Goal: Complete application form

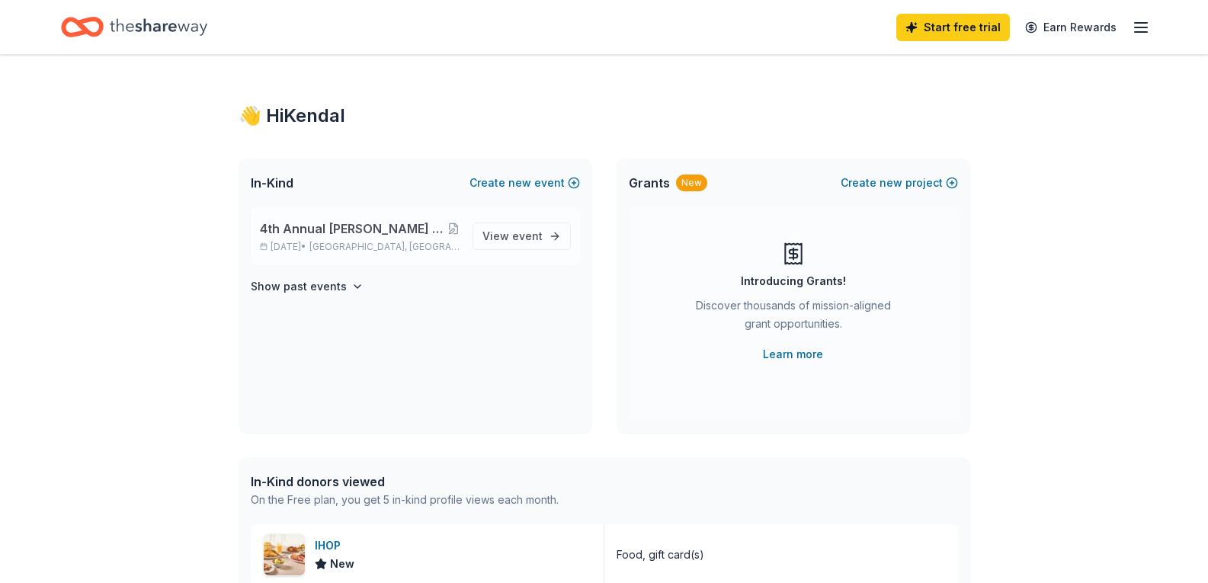
click at [343, 235] on span "4th Annual [PERSON_NAME] Drive Fore A Cure Charity Golf Tournament" at bounding box center [353, 228] width 187 height 18
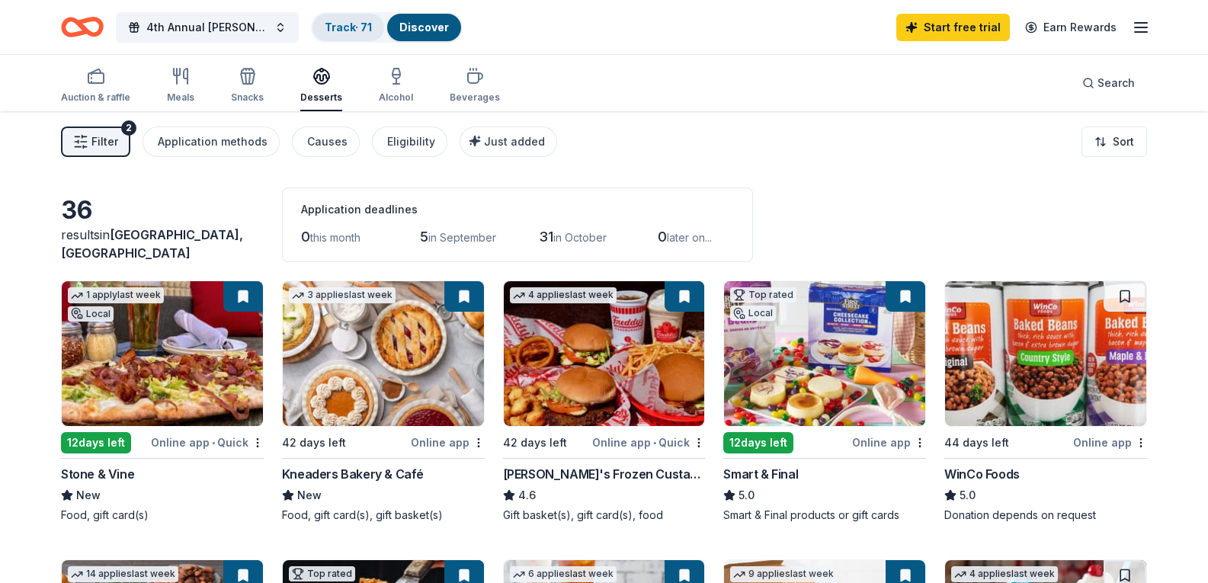
click at [354, 24] on link "Track · 71" at bounding box center [348, 27] width 47 height 13
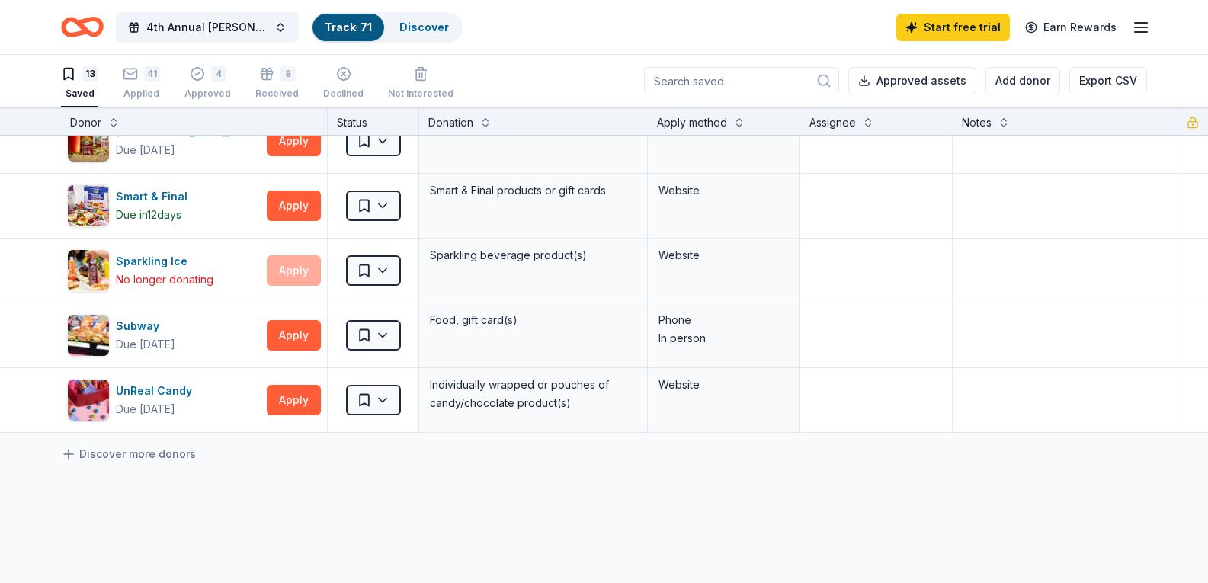
scroll to position [318, 0]
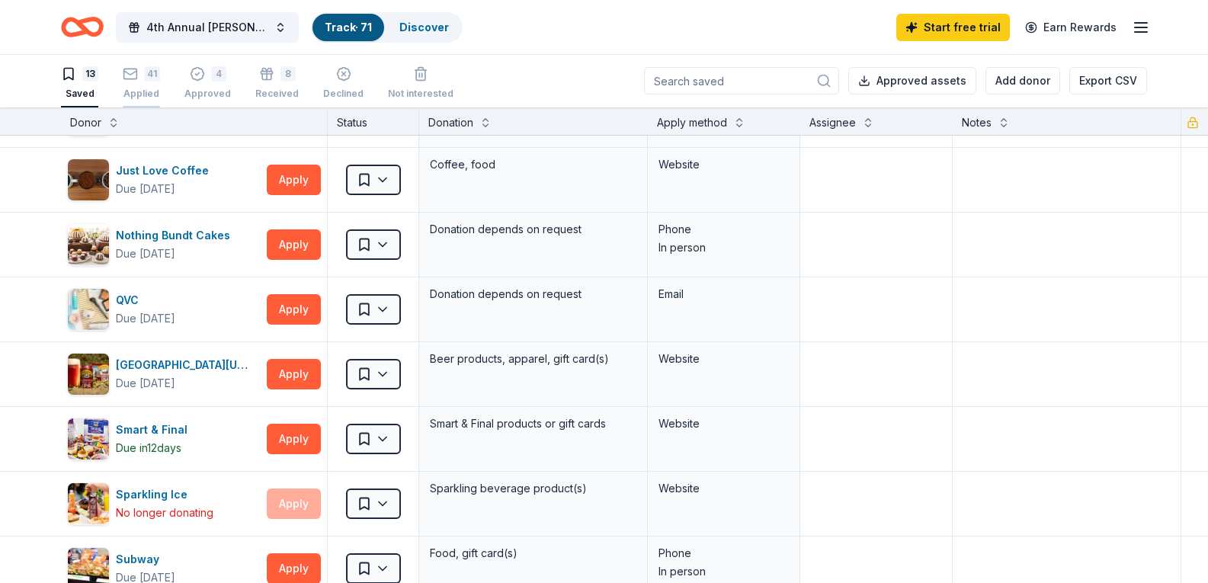
click at [154, 98] on div "Applied" at bounding box center [141, 94] width 37 height 12
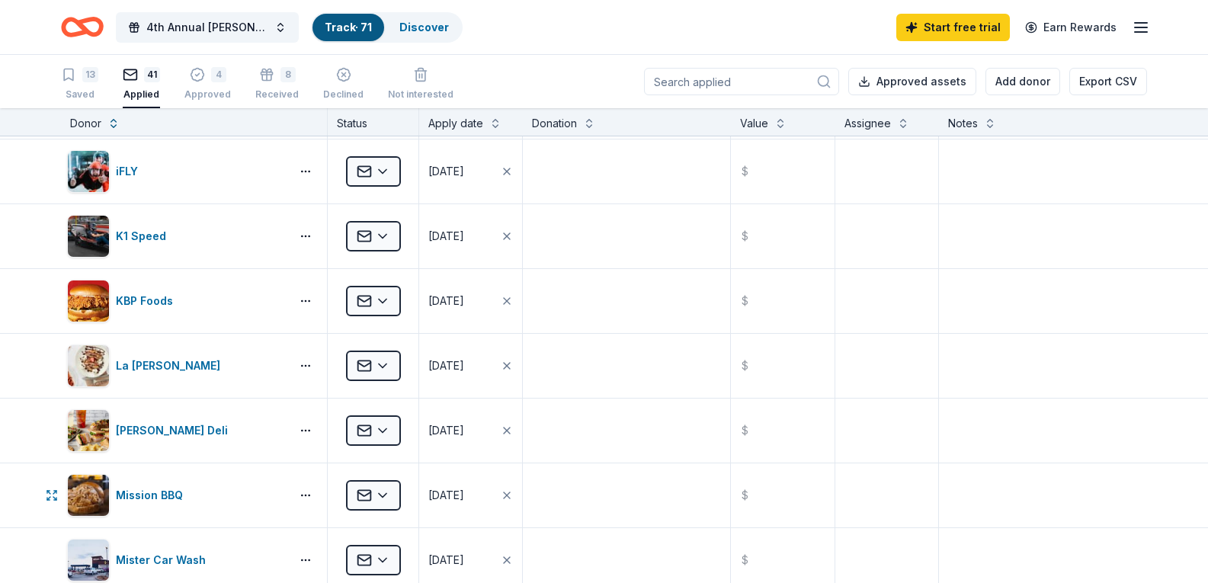
scroll to position [851, 0]
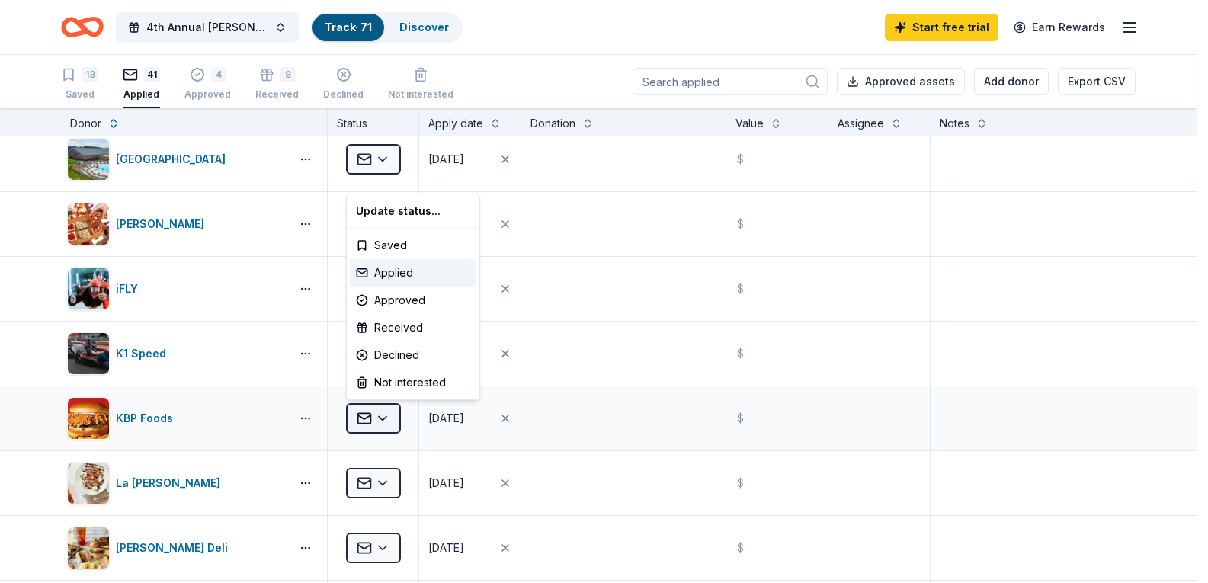
click at [384, 417] on html "4th Annual [PERSON_NAME] Drive Fore A Cure Charity Golf Tournament Track · 71 D…" at bounding box center [604, 291] width 1208 height 583
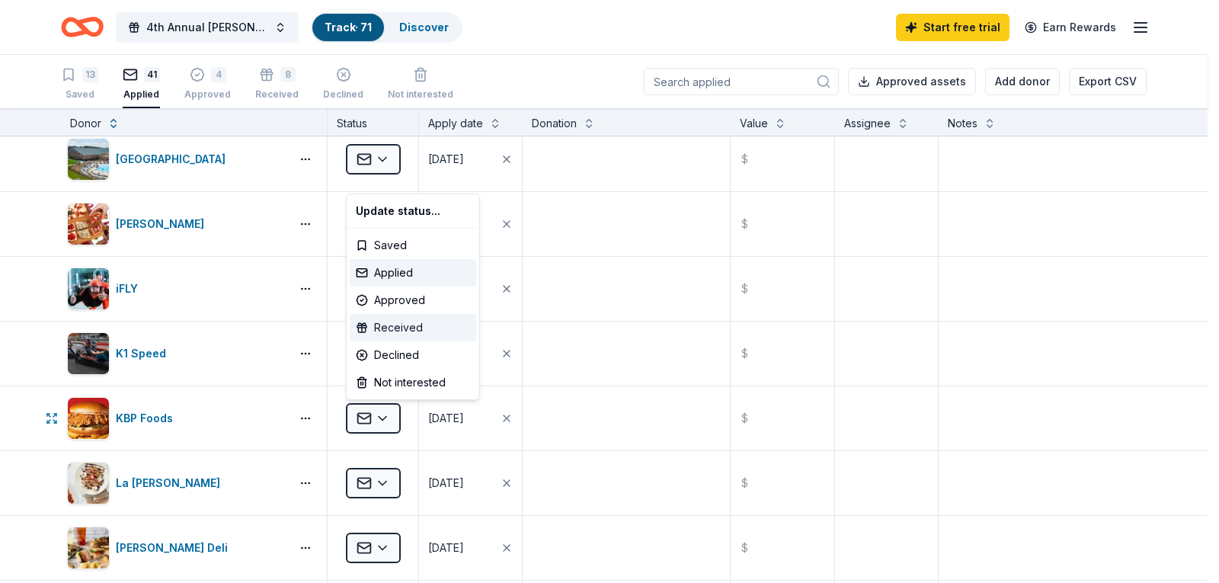
click at [390, 322] on div "Received" at bounding box center [413, 327] width 126 height 27
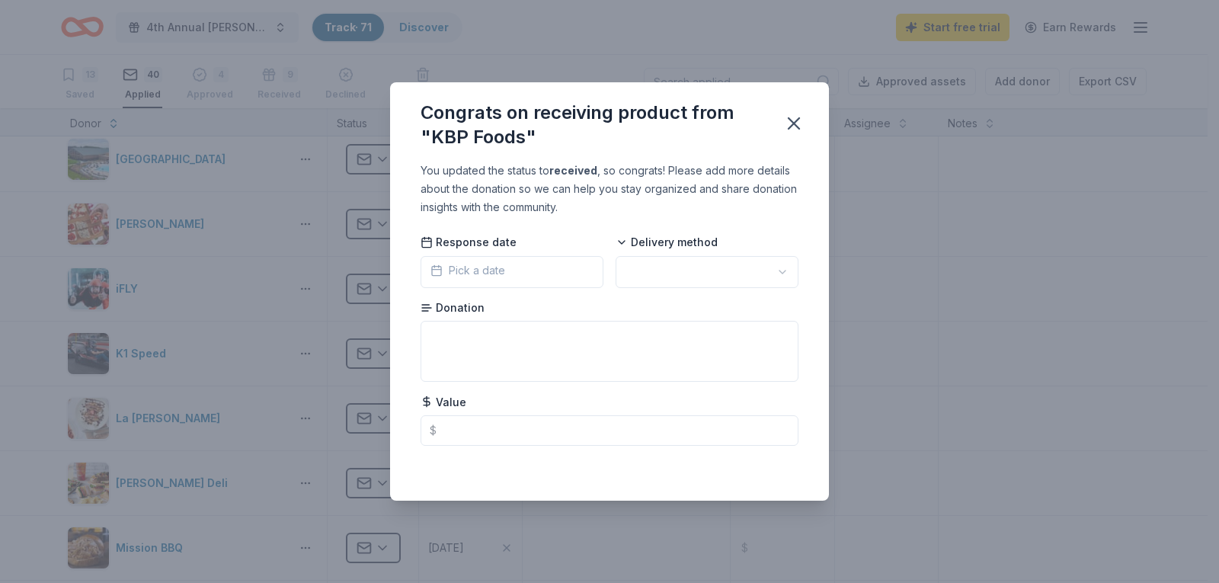
click at [539, 282] on button "Pick a date" at bounding box center [512, 272] width 183 height 32
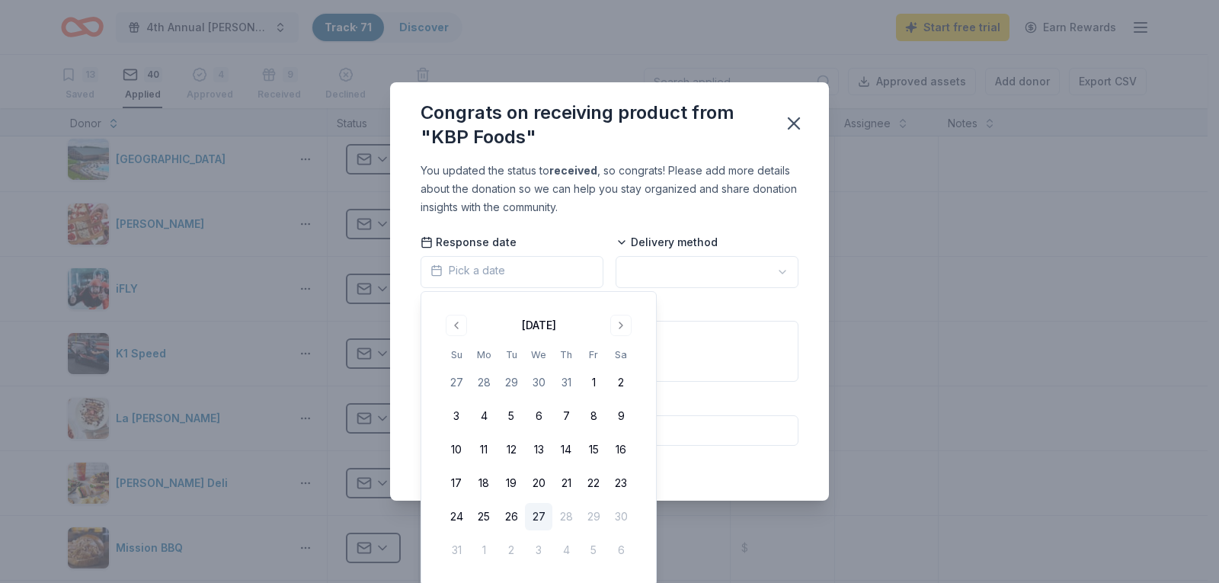
click at [536, 517] on button "27" at bounding box center [538, 516] width 27 height 27
click at [682, 273] on html "4th Annual [PERSON_NAME] Drive Fore A Cure Charity Golf Tournament Track · 71 D…" at bounding box center [609, 291] width 1219 height 583
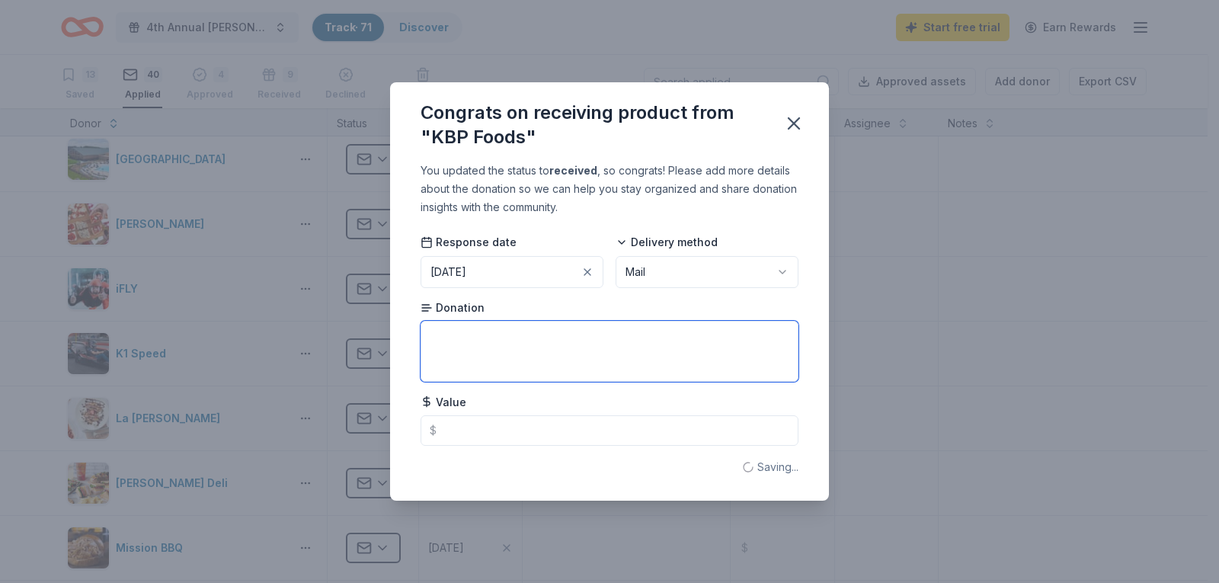
drag, startPoint x: 576, startPoint y: 344, endPoint x: 580, endPoint y: 336, distance: 8.5
click at [577, 344] on textarea at bounding box center [610, 351] width 378 height 61
type textarea "2 free sandwich coupons"
click at [819, 317] on div "You updated the status to received , so congrats! Please add more details about…" at bounding box center [609, 331] width 439 height 339
click at [808, 125] on button "button" at bounding box center [794, 124] width 34 height 34
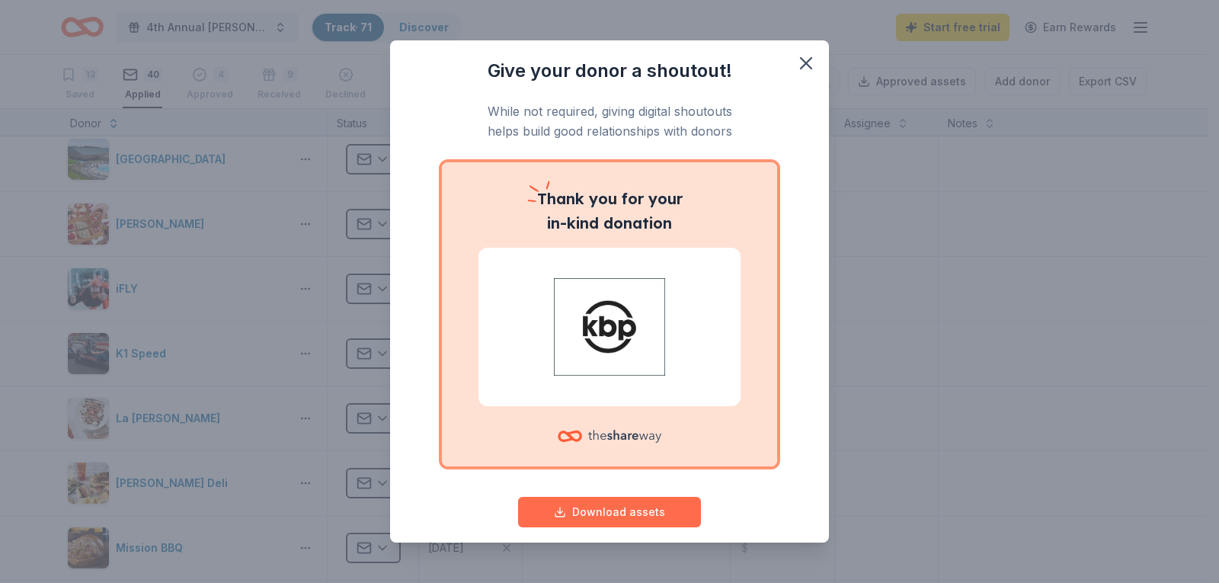
click at [597, 509] on button "Download assets" at bounding box center [609, 512] width 183 height 30
click at [799, 62] on icon "button" at bounding box center [806, 63] width 21 height 21
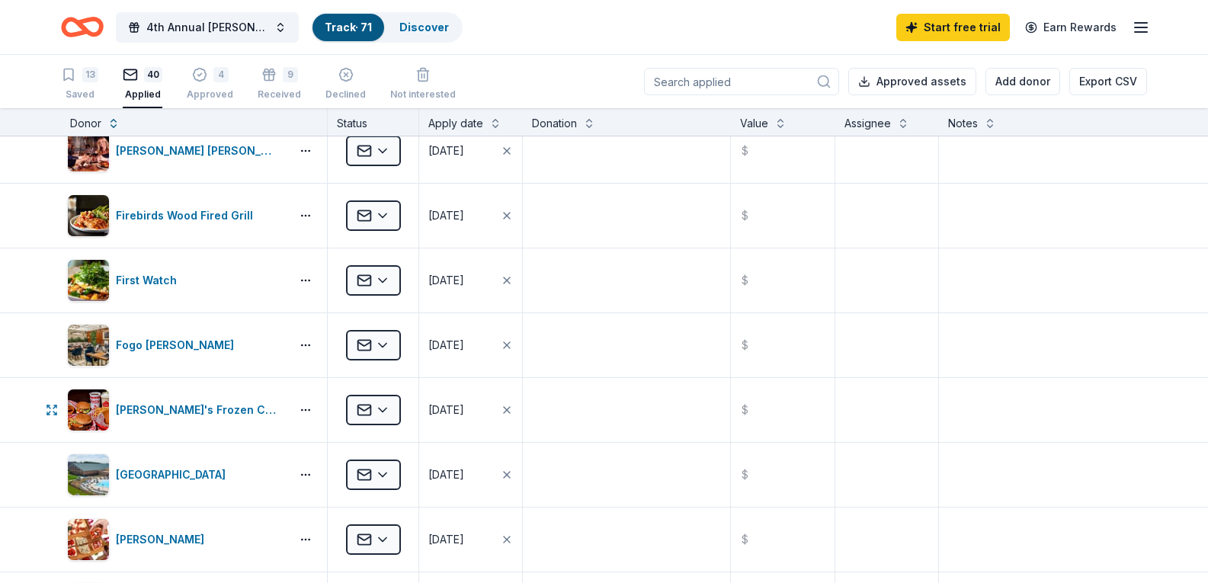
scroll to position [394, 0]
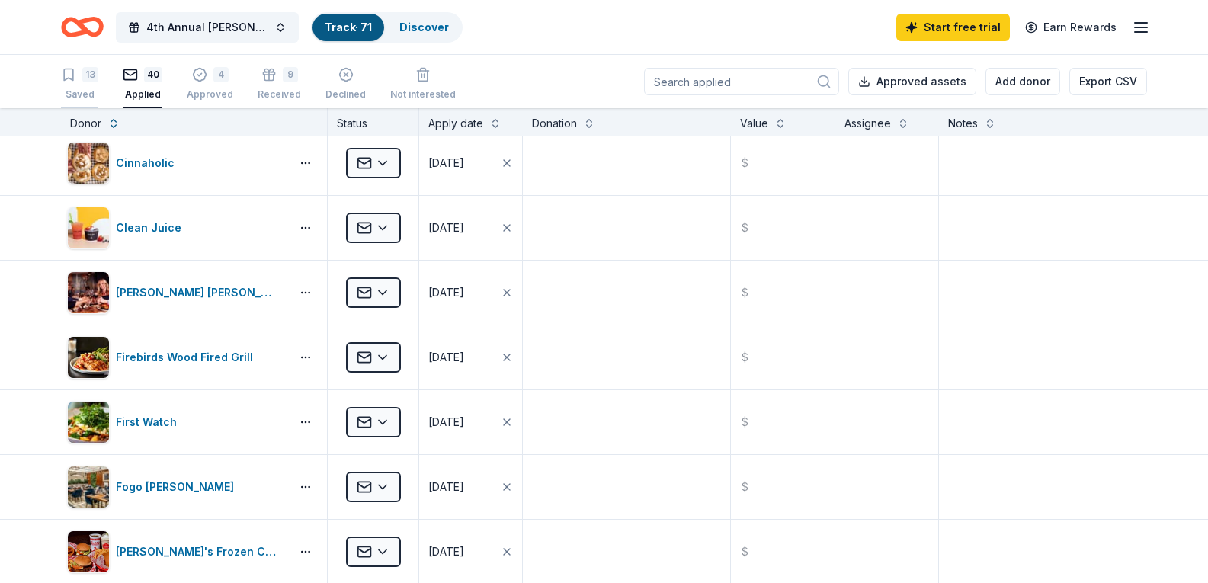
click at [81, 77] on div "13" at bounding box center [79, 74] width 37 height 15
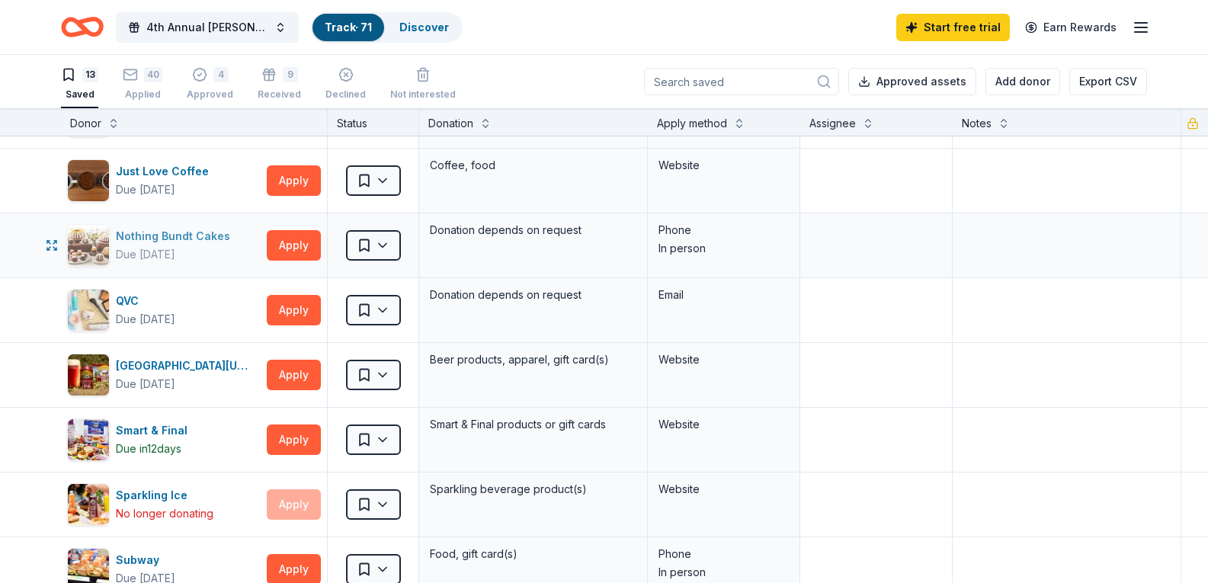
scroll to position [394, 0]
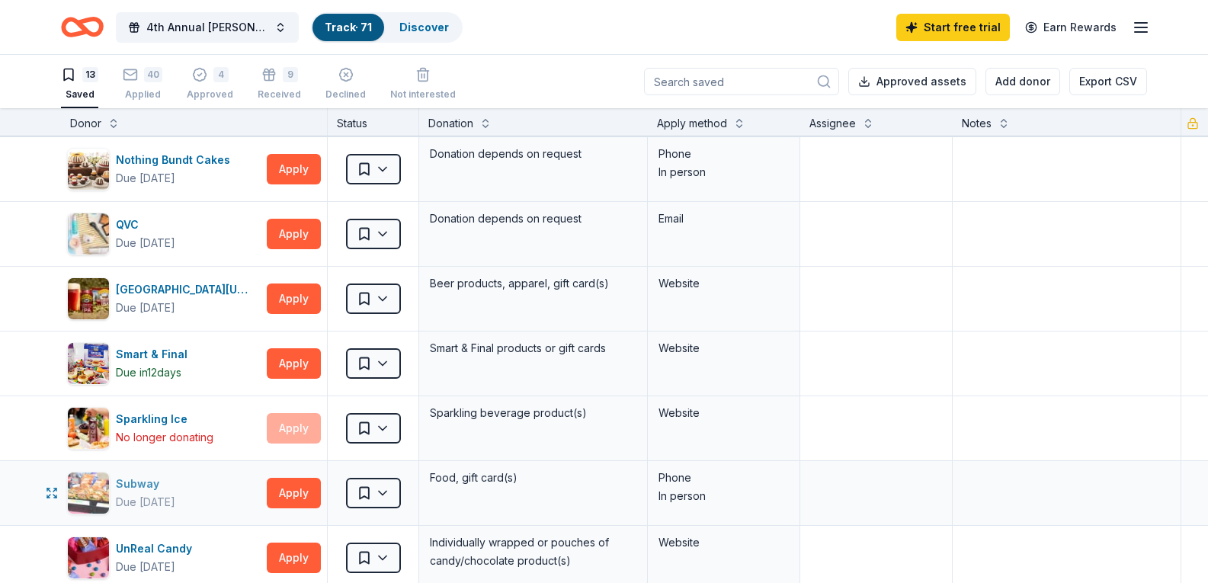
click at [131, 482] on div "Subway" at bounding box center [145, 484] width 59 height 18
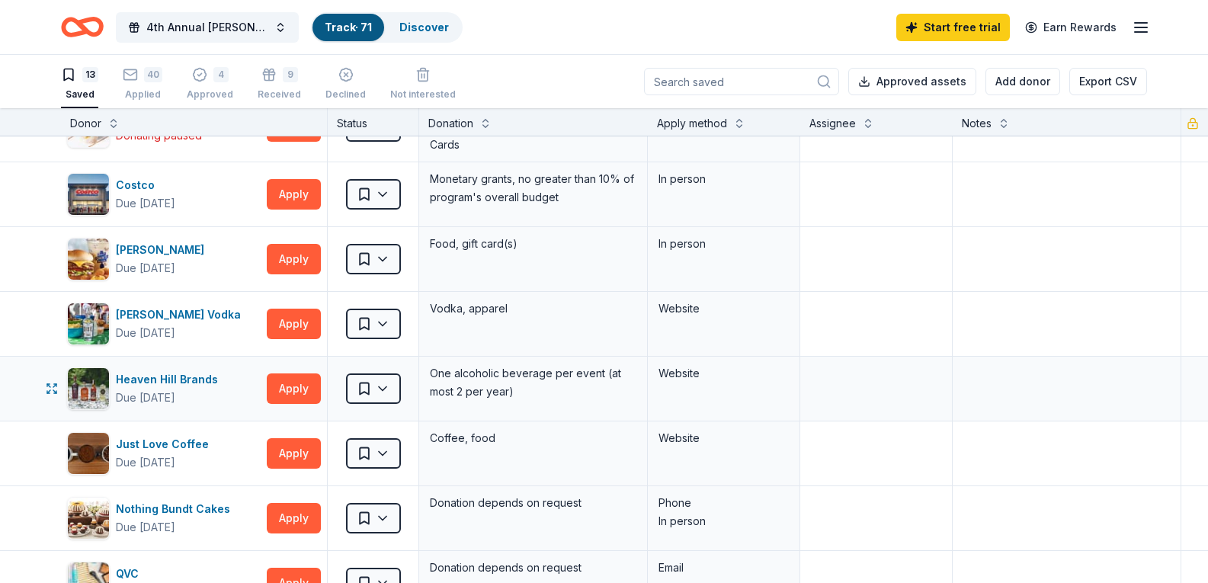
scroll to position [0, 0]
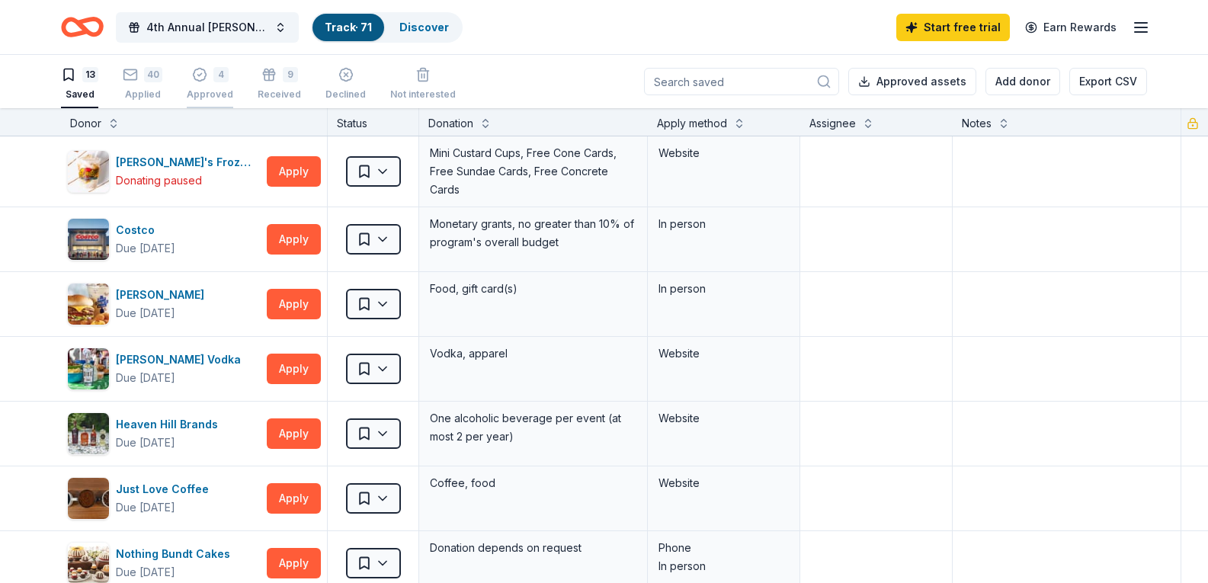
click at [228, 83] on div "4 Approved" at bounding box center [210, 84] width 46 height 34
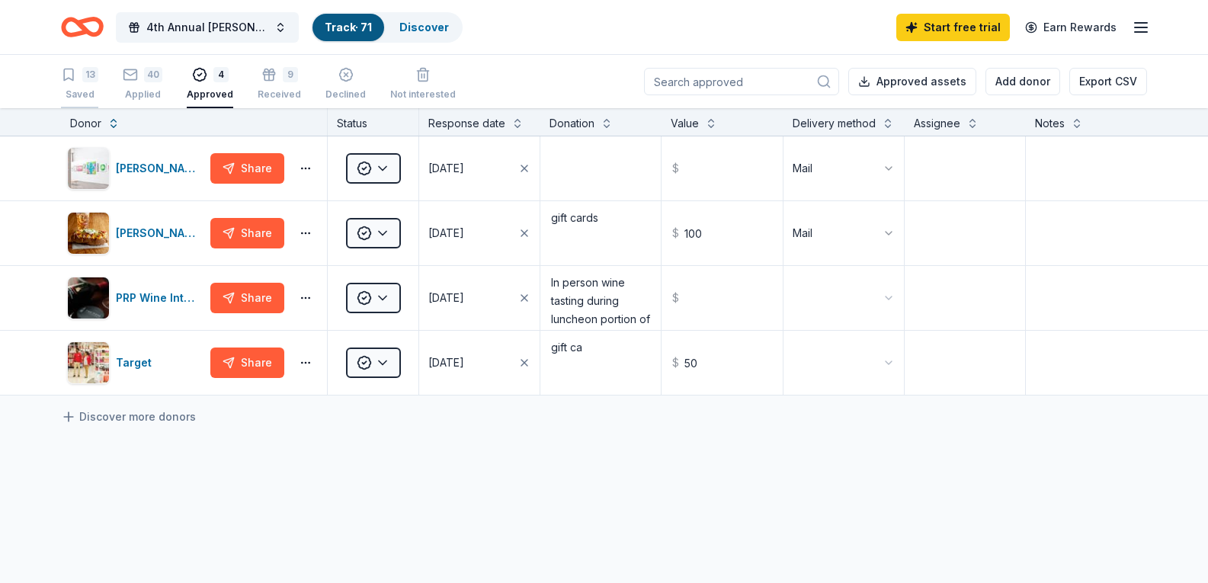
click at [78, 89] on div "Saved" at bounding box center [79, 94] width 37 height 12
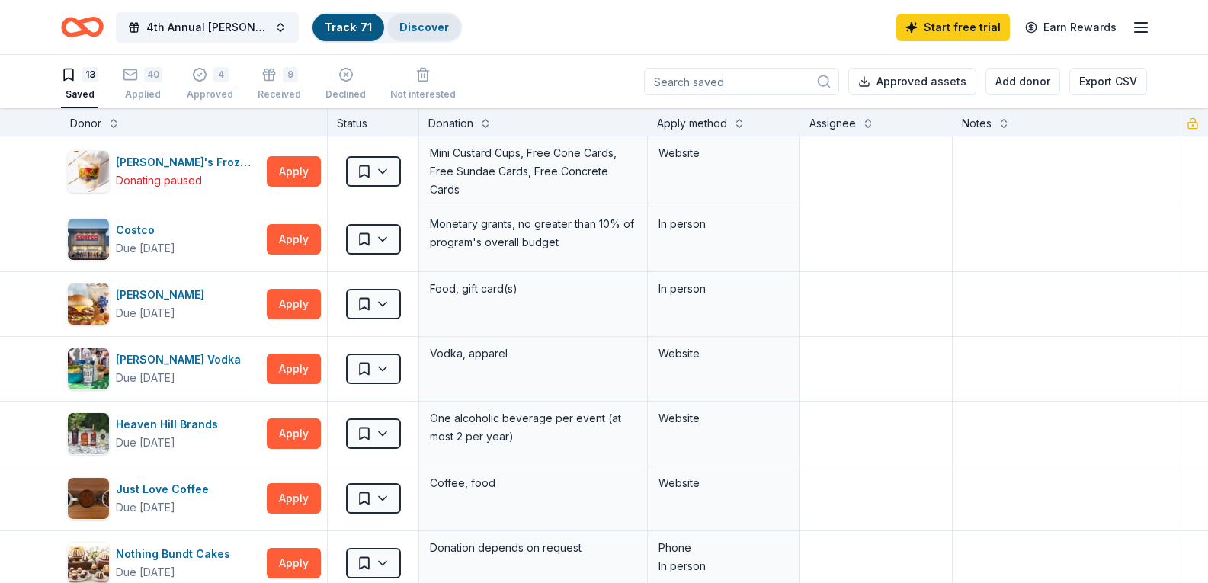
click at [416, 30] on link "Discover" at bounding box center [424, 27] width 50 height 13
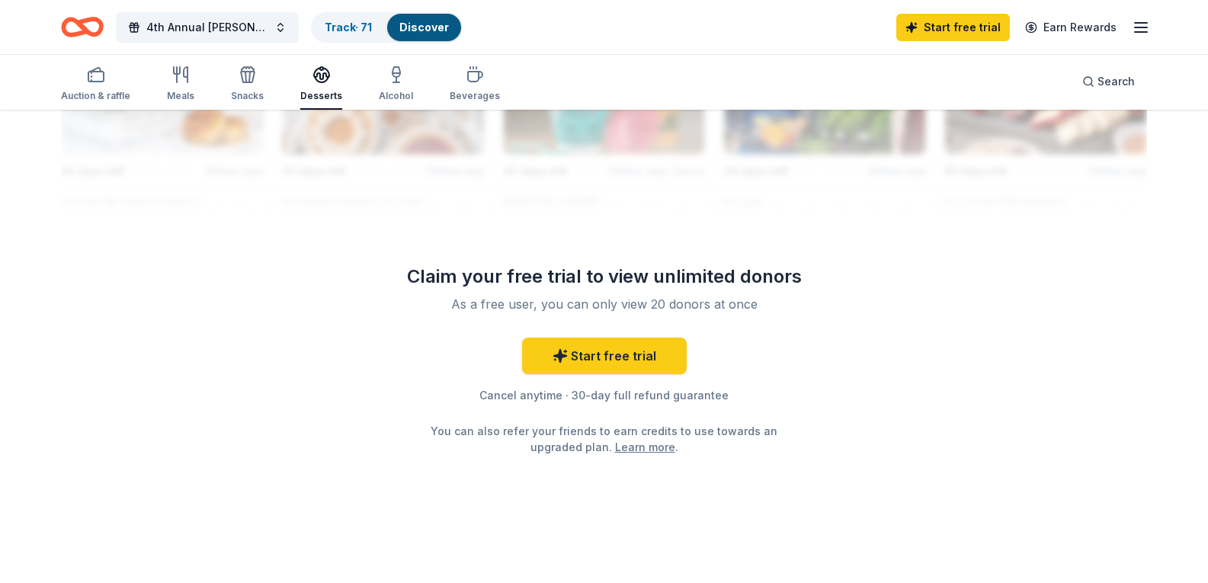
scroll to position [1616, 0]
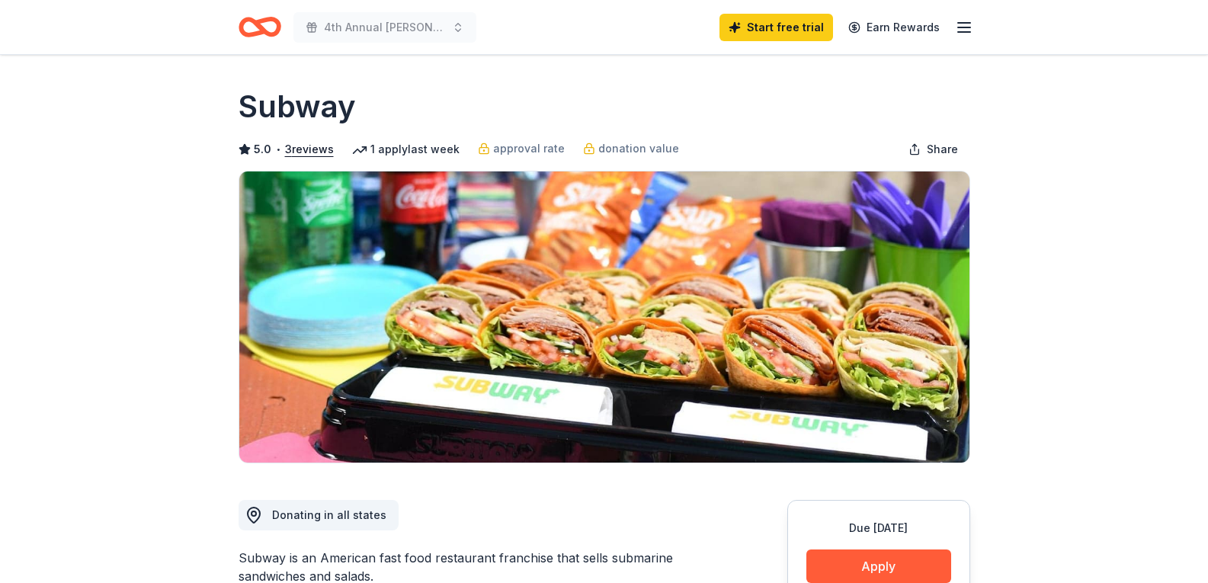
scroll to position [229, 0]
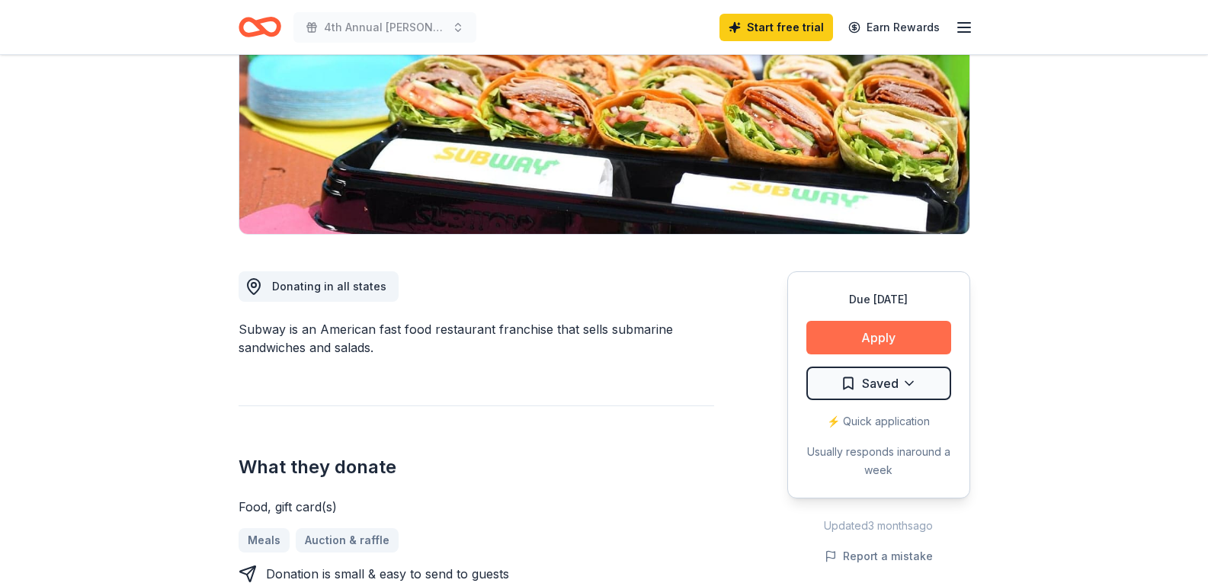
click at [869, 346] on button "Apply" at bounding box center [878, 338] width 145 height 34
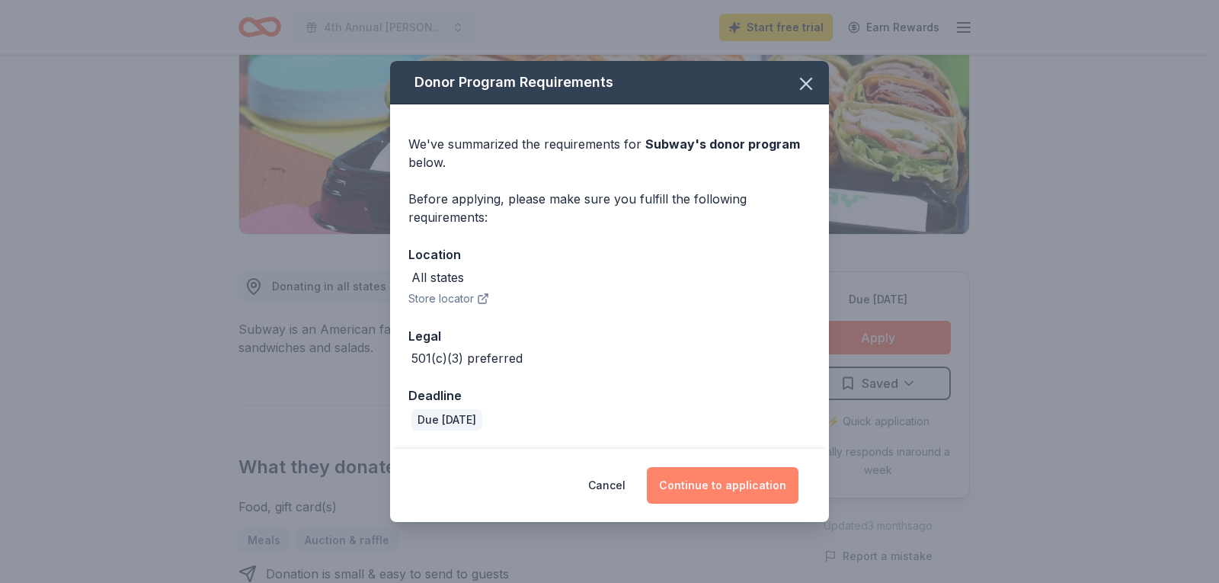
click at [705, 486] on button "Continue to application" at bounding box center [723, 485] width 152 height 37
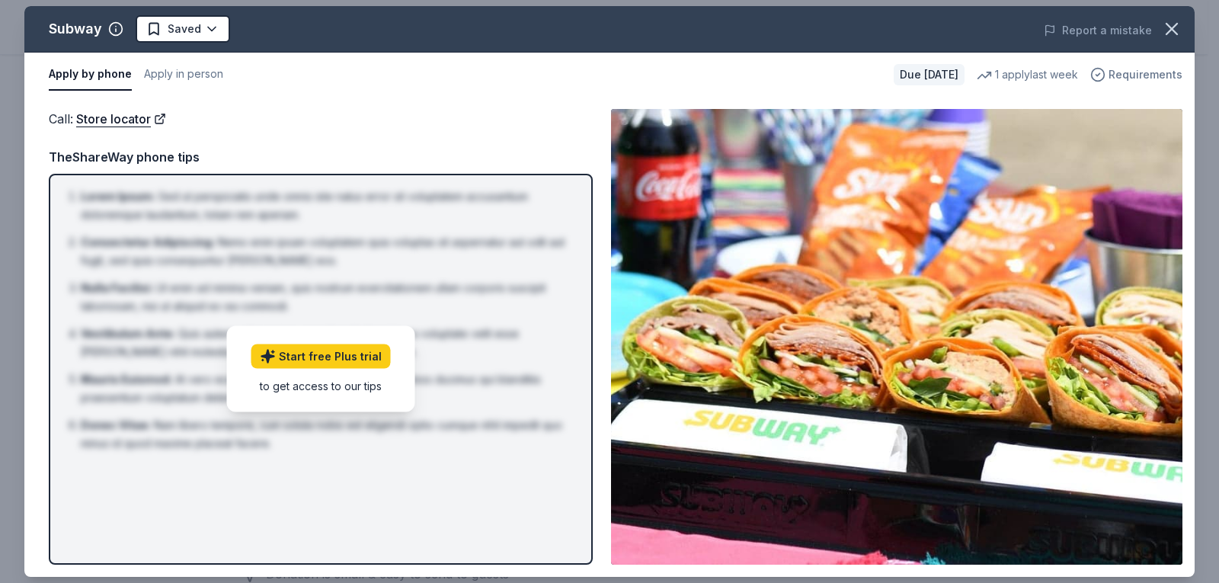
click at [1139, 76] on span "Requirements" at bounding box center [1146, 75] width 74 height 18
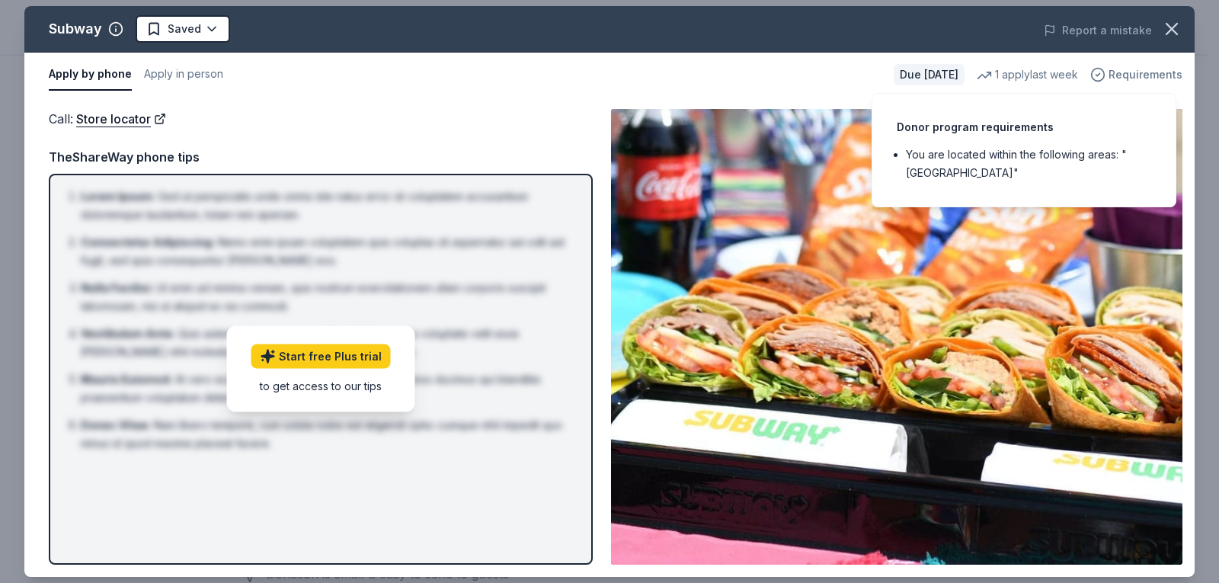
click at [1139, 76] on span "Requirements" at bounding box center [1146, 75] width 74 height 18
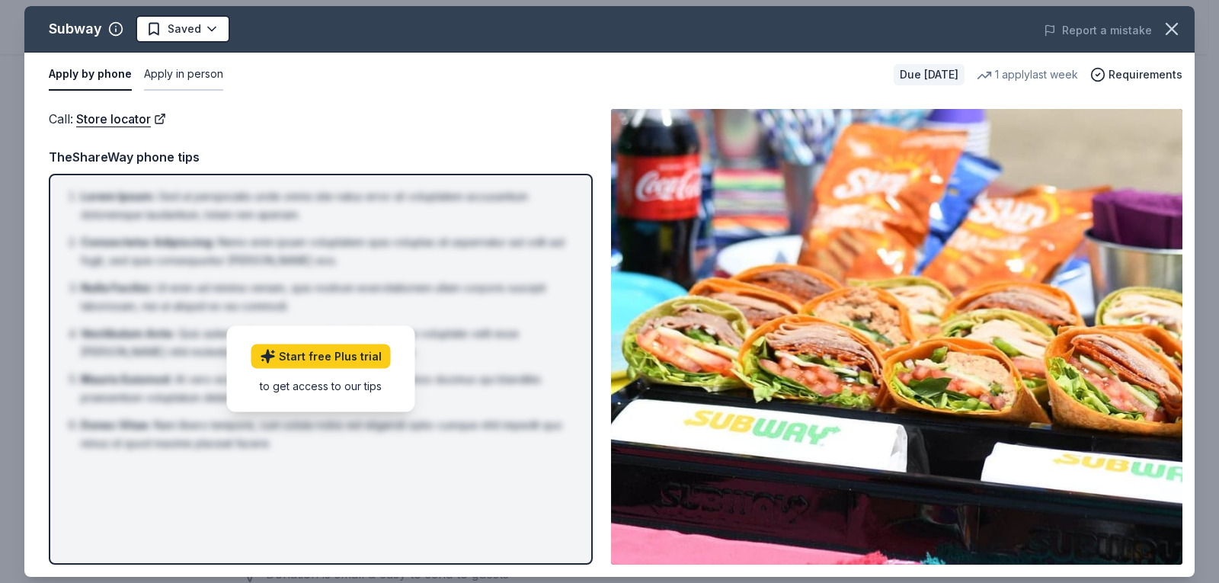
click at [184, 72] on button "Apply in person" at bounding box center [183, 75] width 79 height 32
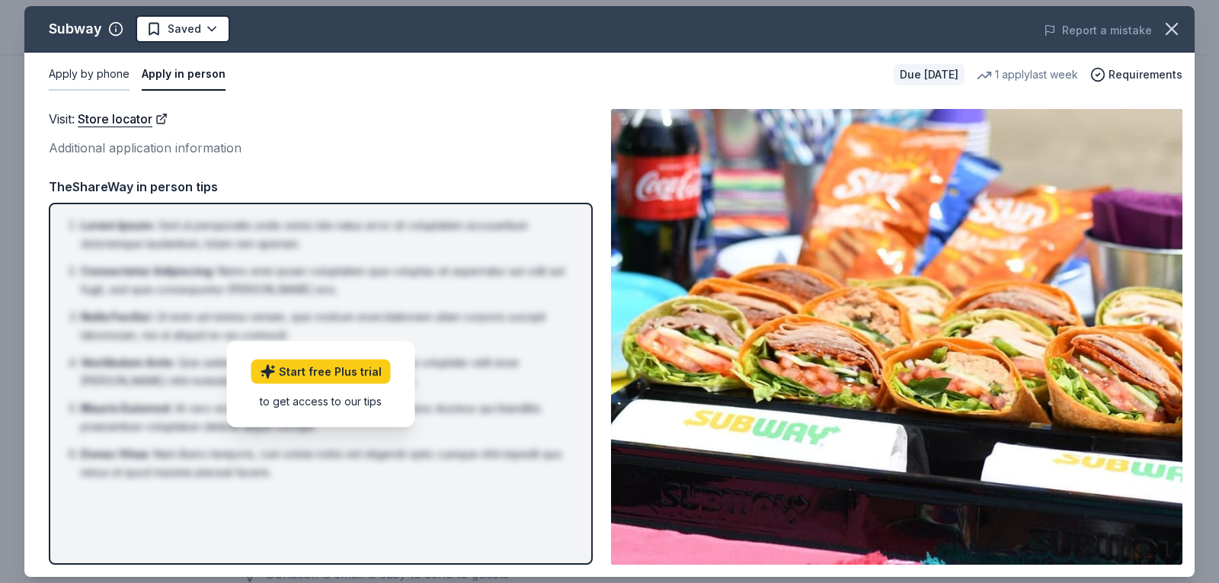
click at [100, 74] on button "Apply by phone" at bounding box center [89, 75] width 81 height 32
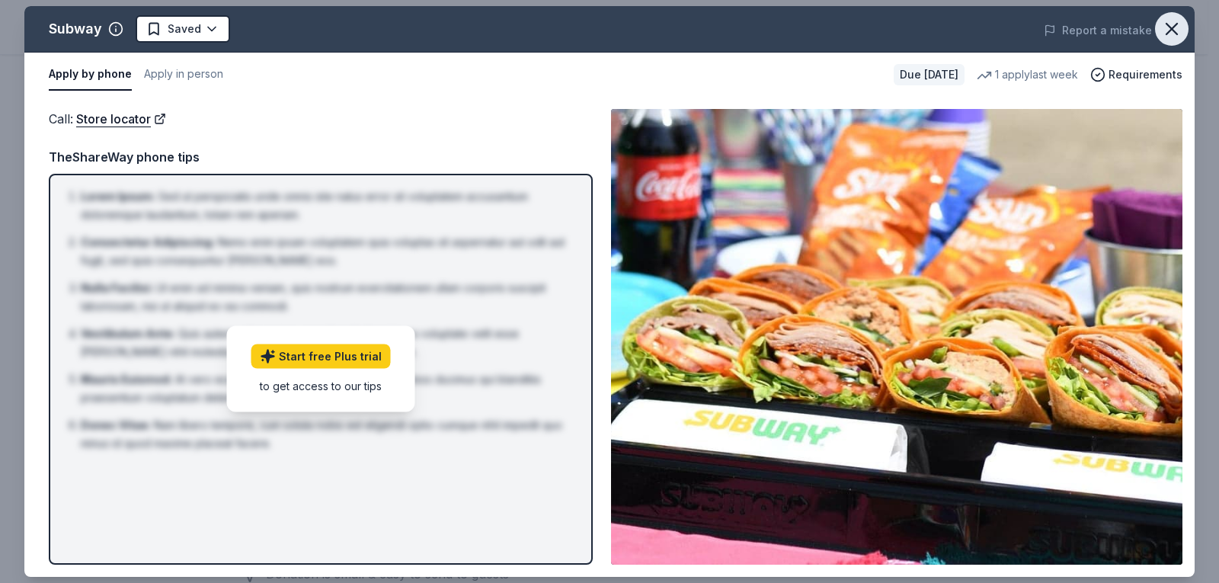
click at [1173, 24] on icon "button" at bounding box center [1171, 28] width 21 height 21
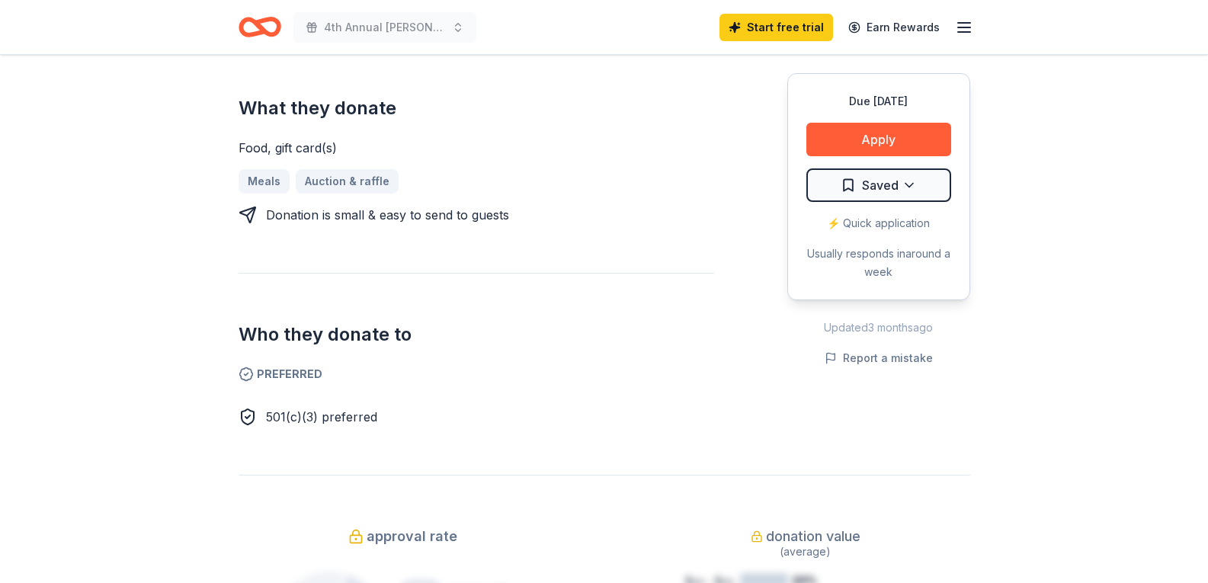
scroll to position [381, 0]
